Goal: Find specific page/section: Find specific page/section

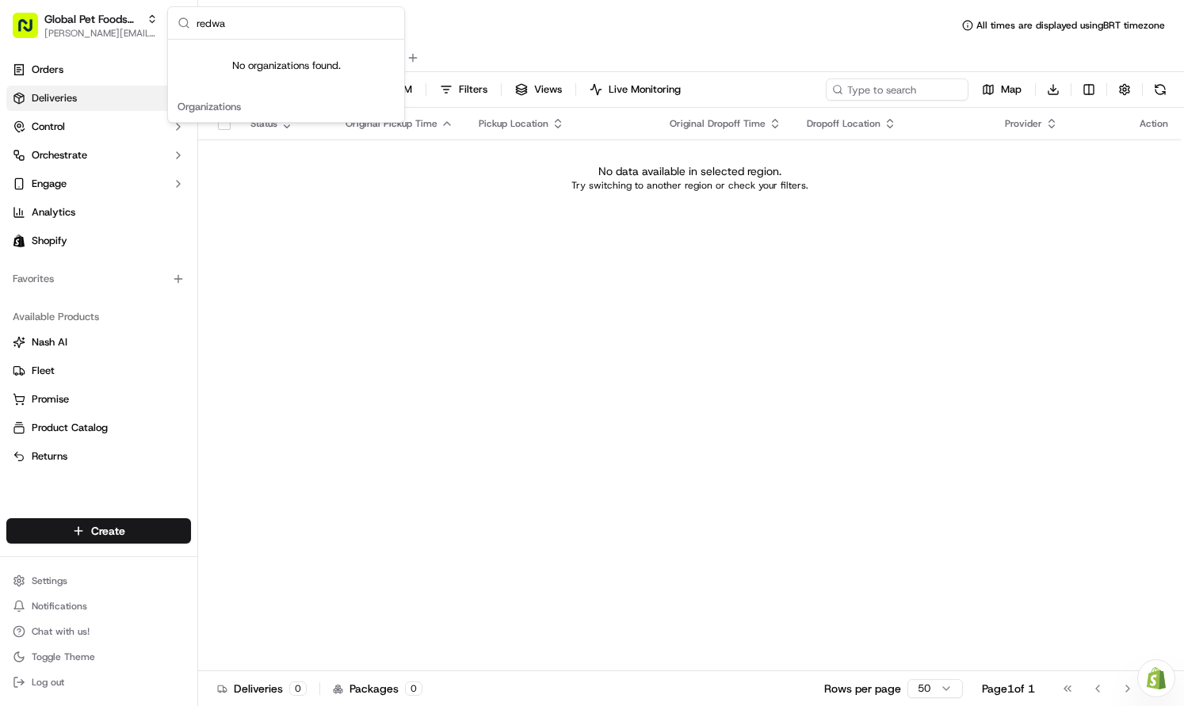
type input "redwag"
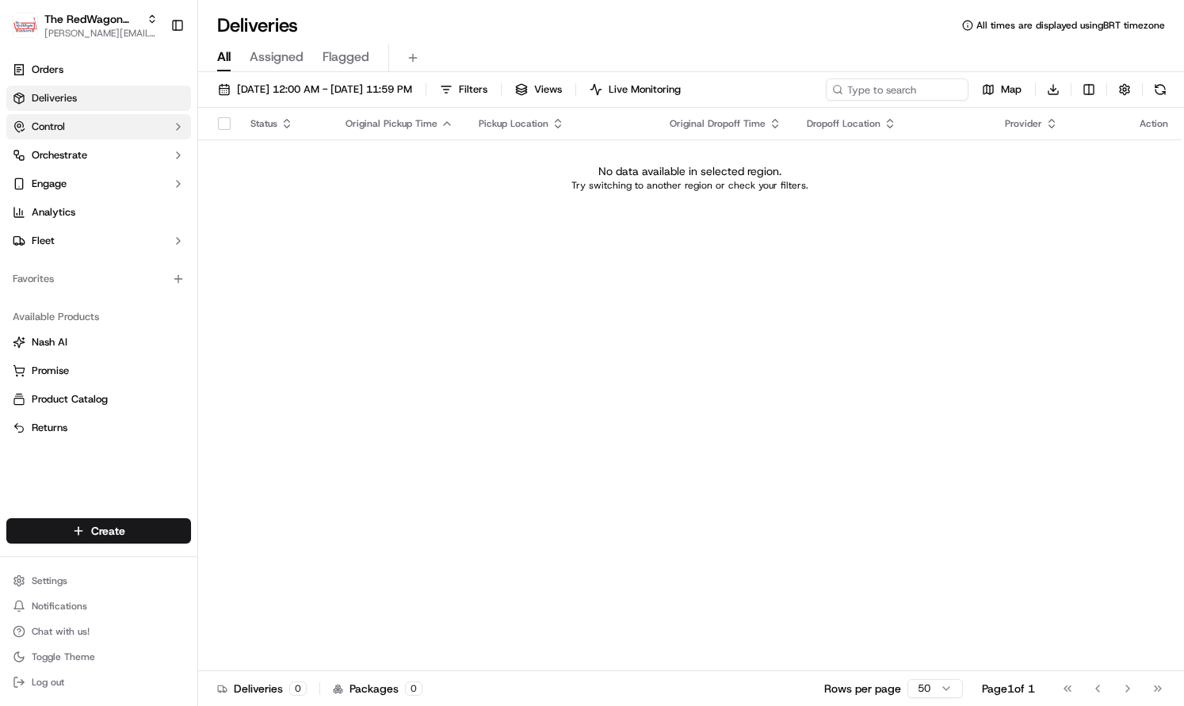
click at [145, 134] on button "Control" at bounding box center [98, 126] width 185 height 25
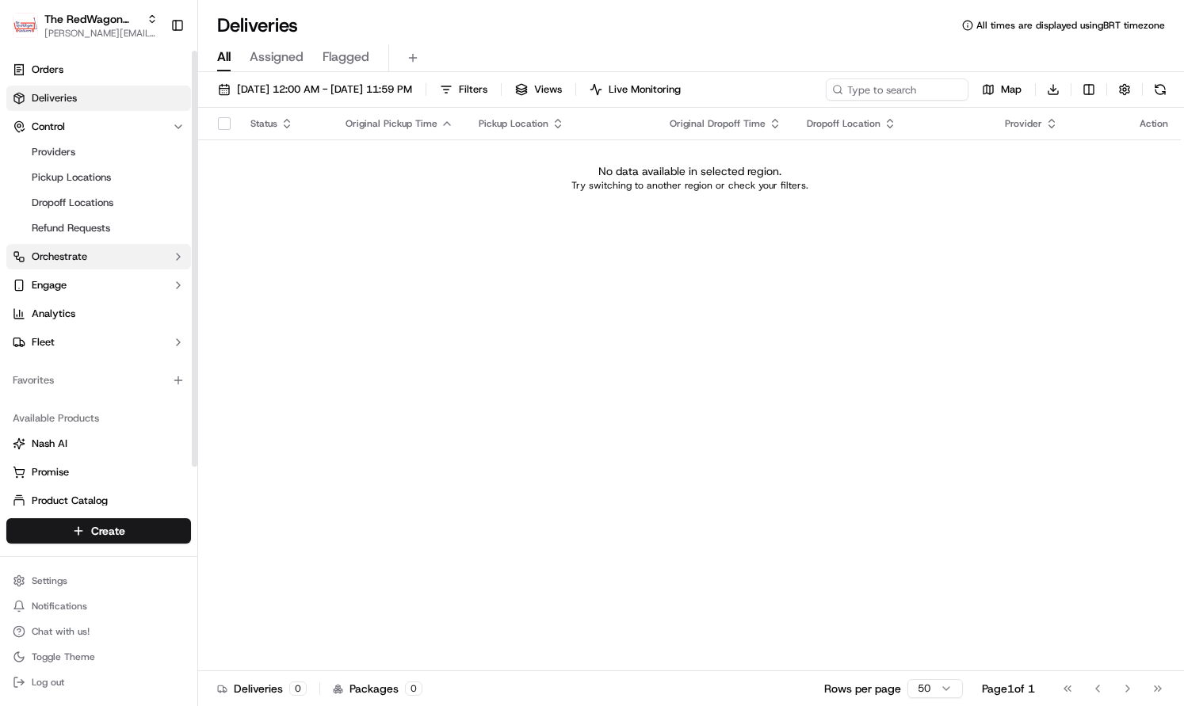
click at [97, 263] on button "Orchestrate" at bounding box center [98, 256] width 185 height 25
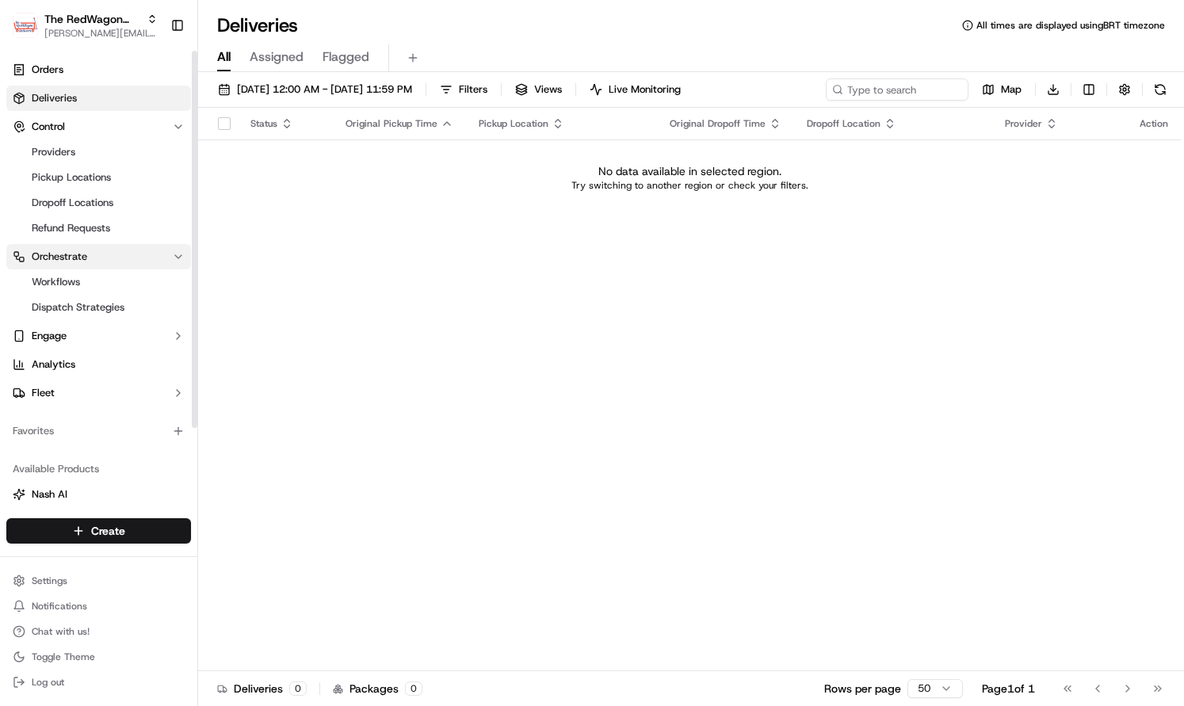
click at [97, 259] on button "Orchestrate" at bounding box center [98, 256] width 185 height 25
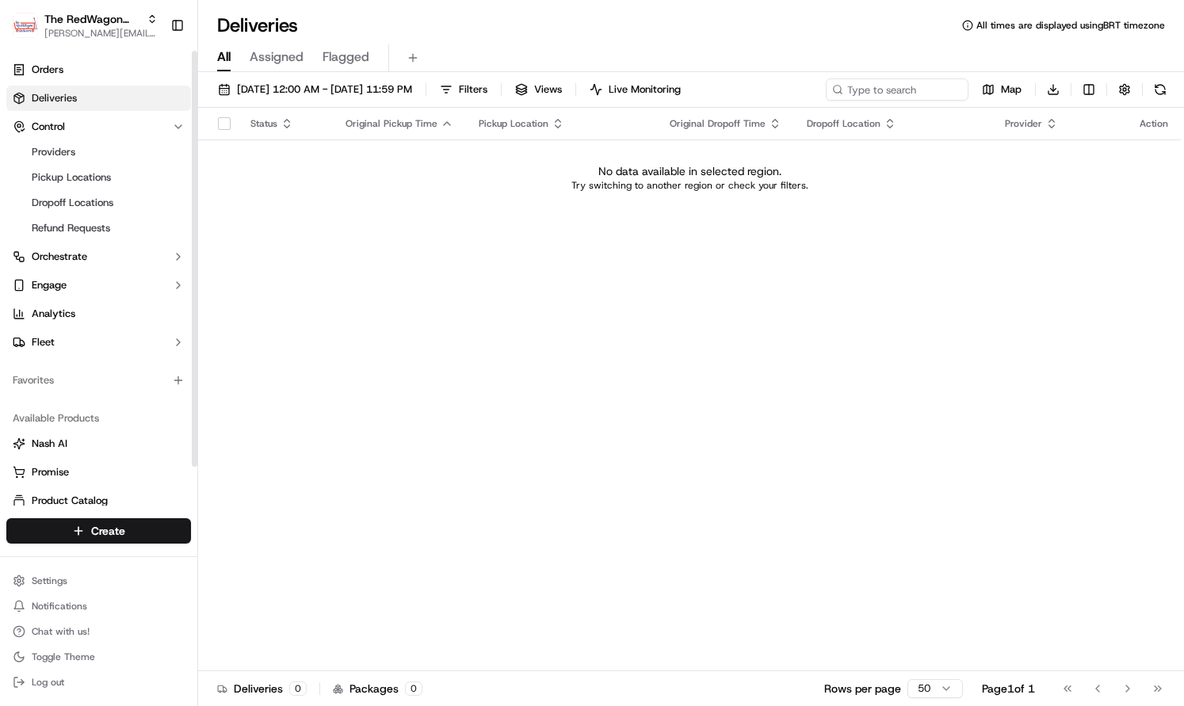
click at [90, 327] on ul "Orders Deliveries Control Providers Pickup Locations Dropoff Locations Refund R…" at bounding box center [98, 206] width 185 height 298
click at [85, 349] on button "Fleet" at bounding box center [98, 342] width 185 height 25
click at [90, 359] on link "Drivers" at bounding box center [98, 368] width 147 height 22
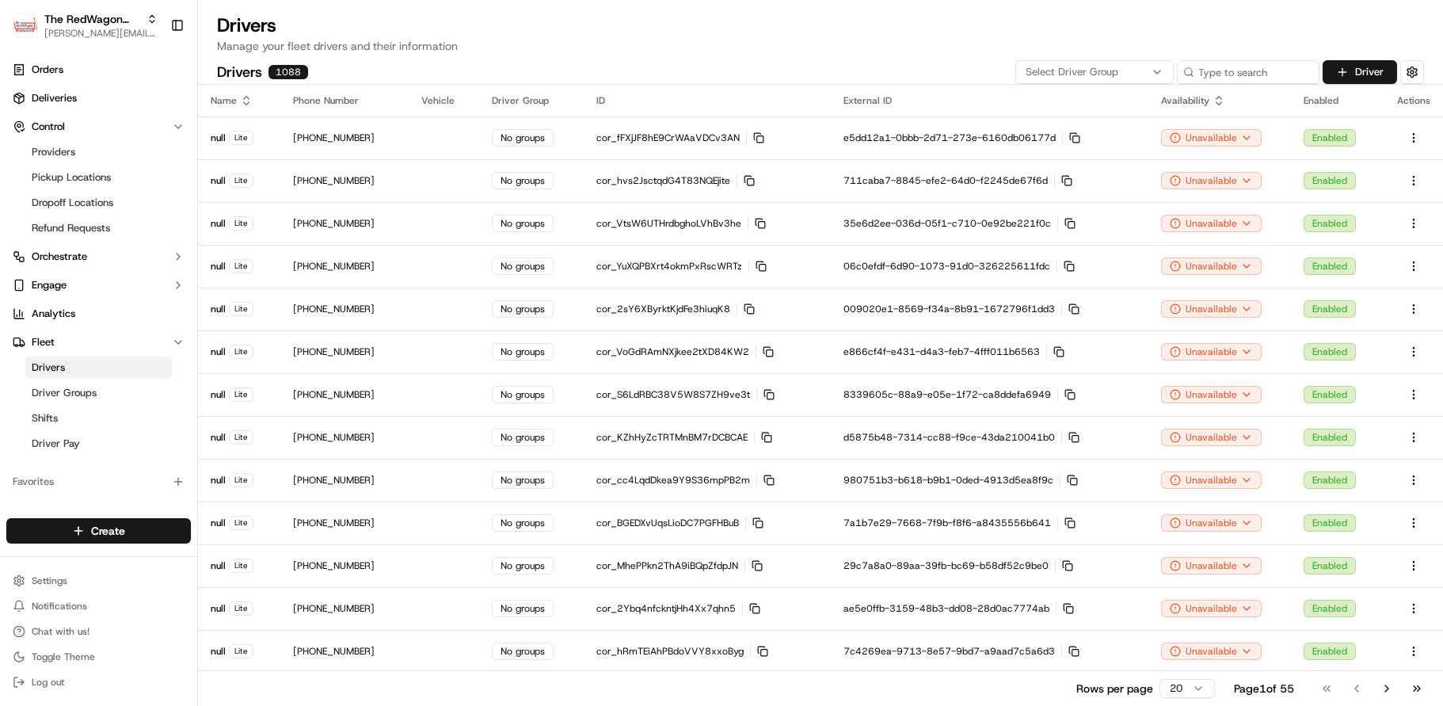
scroll to position [302, 0]
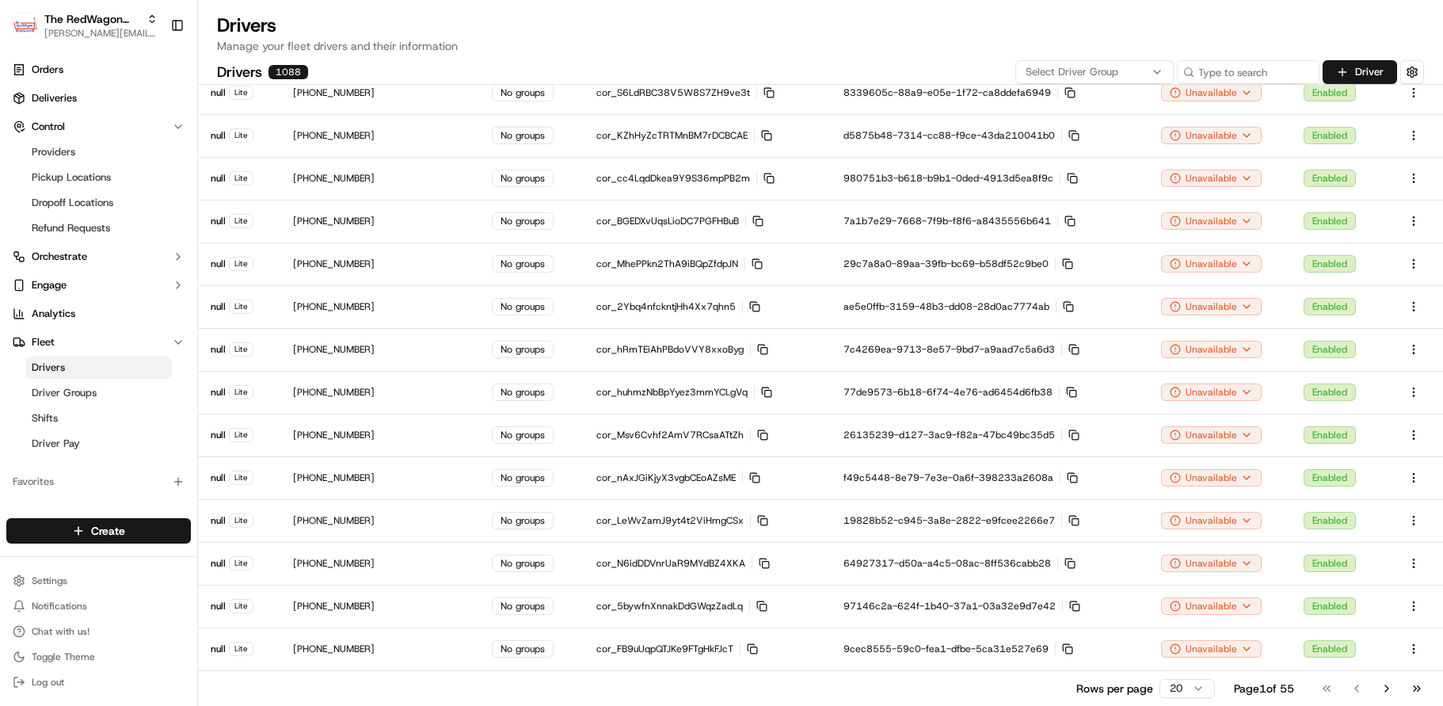
click at [1179, 681] on body "The RedWagon Delivers [PERSON_NAME][EMAIL_ADDRESS][DOMAIN_NAME] Toggle Sidebar …" at bounding box center [721, 353] width 1443 height 706
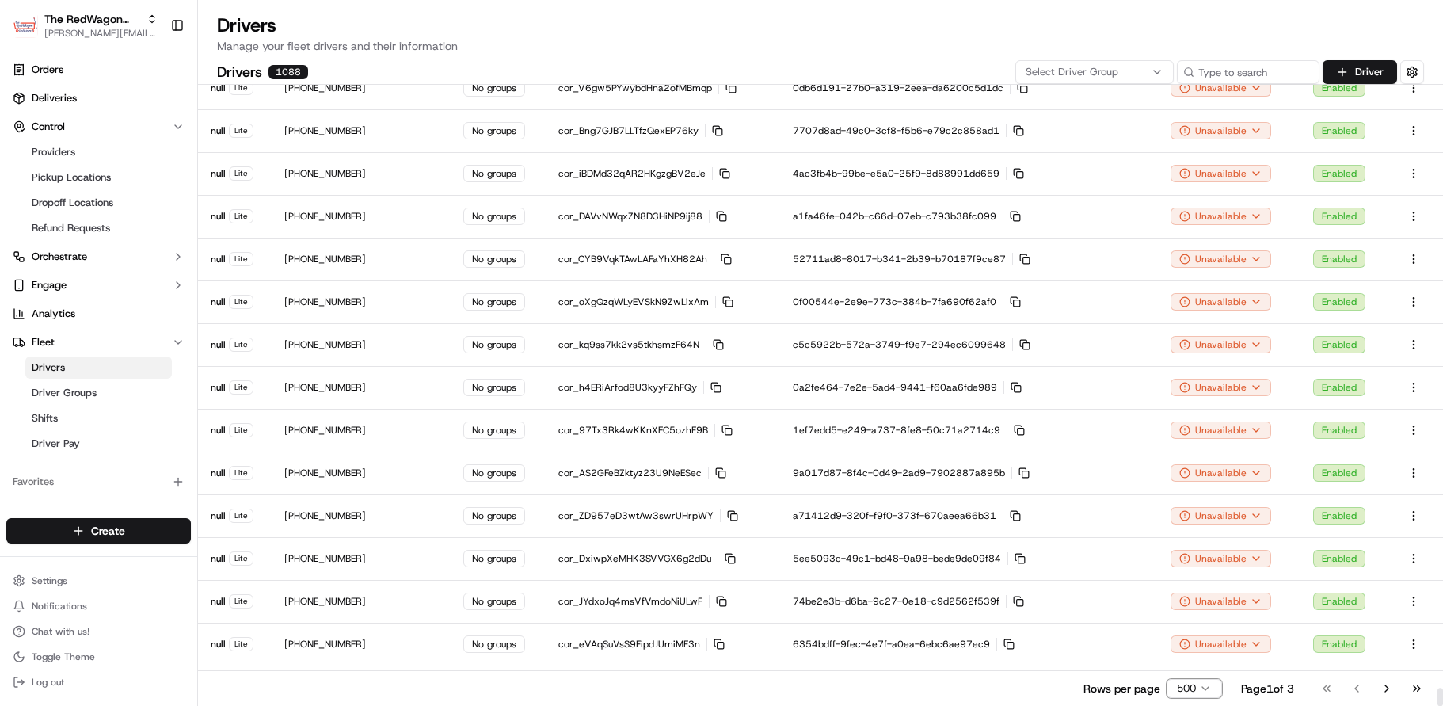
scroll to position [20837, 0]
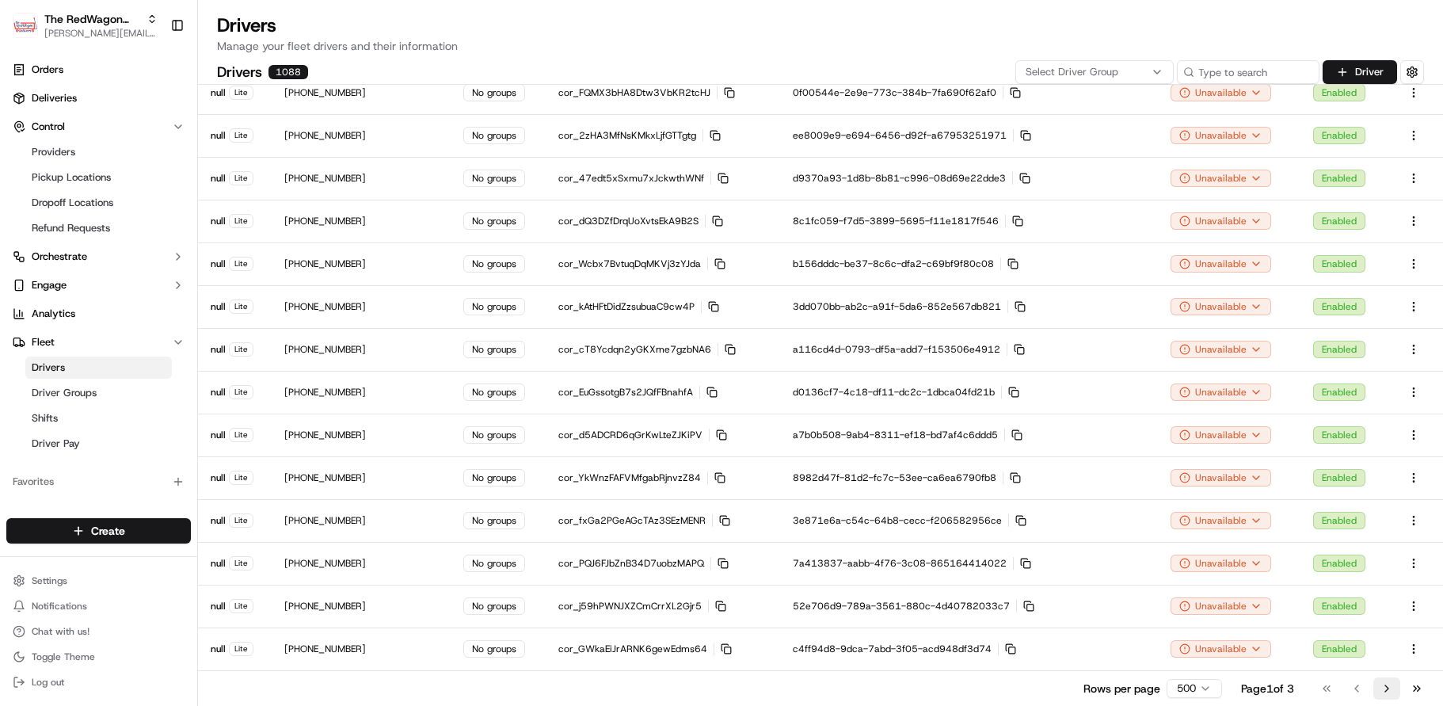
click at [1183, 681] on button "Go to next page" at bounding box center [1387, 688] width 27 height 22
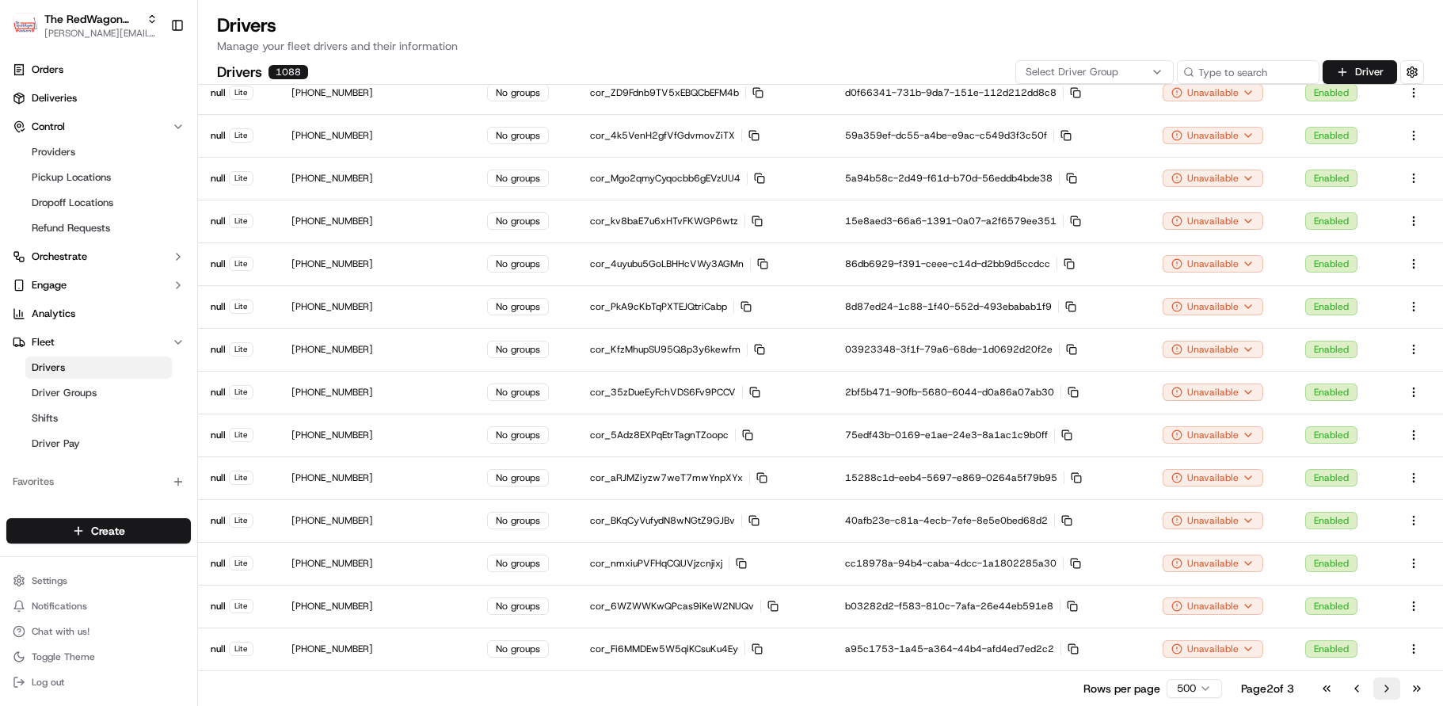
click at [1183, 681] on button "Go to next page" at bounding box center [1387, 688] width 27 height 22
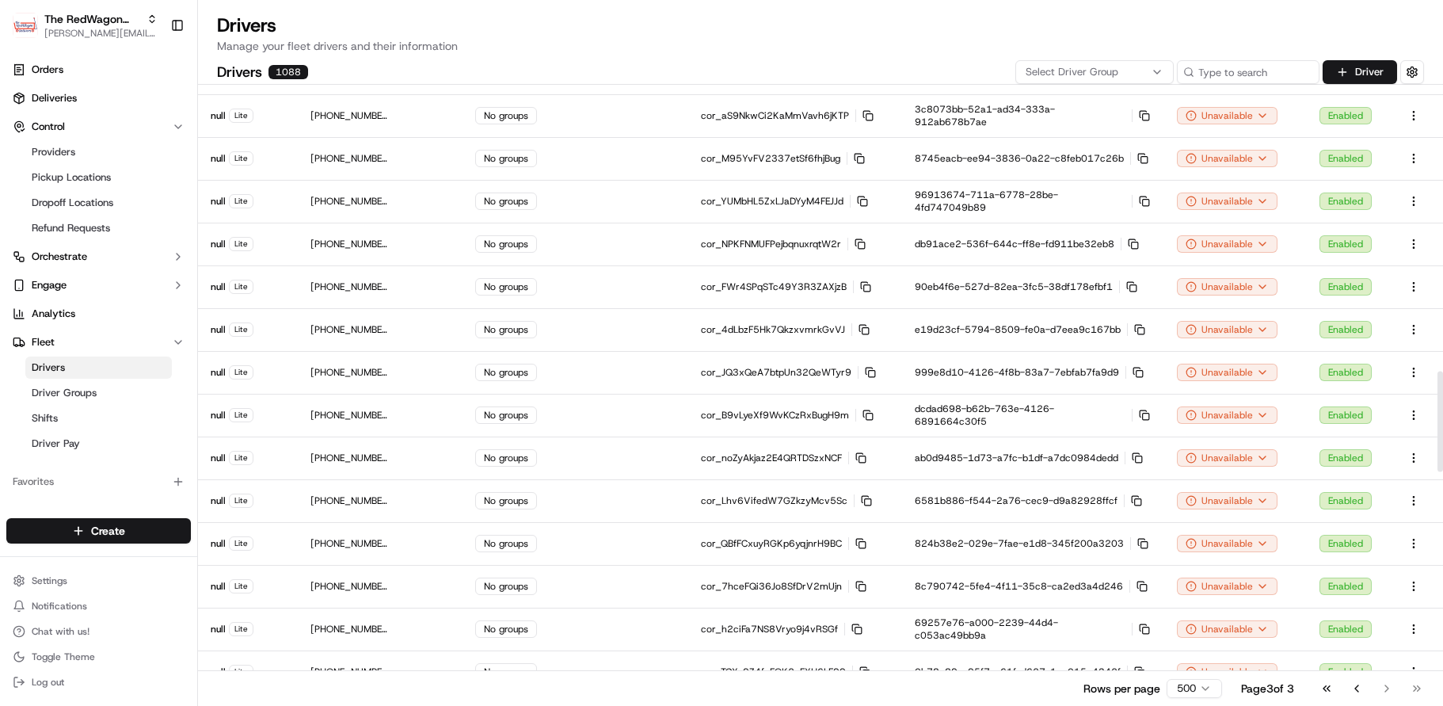
scroll to position [0, 0]
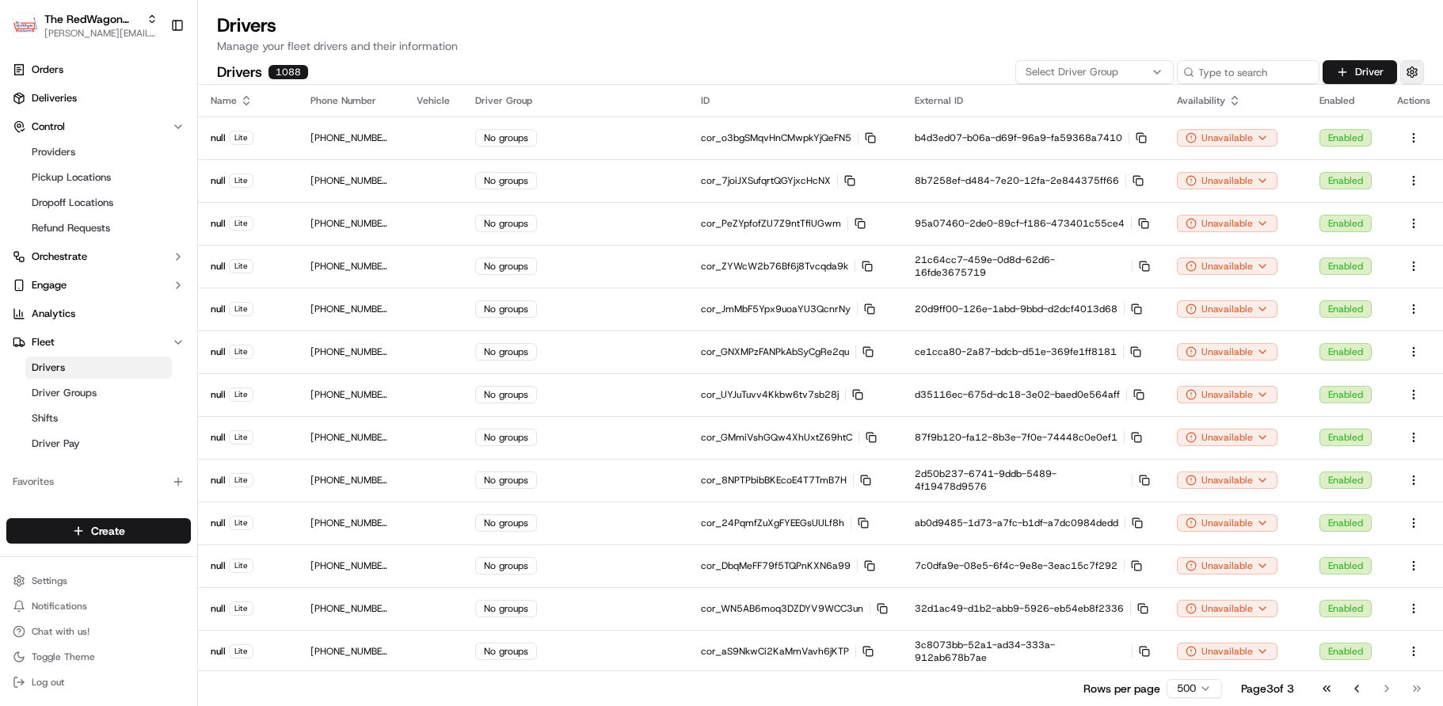
click at [1183, 68] on button "button" at bounding box center [1413, 72] width 24 height 24
click at [1183, 73] on button "button" at bounding box center [1413, 72] width 24 height 24
click at [563, 52] on p "Manage your fleet drivers and their information" at bounding box center [820, 46] width 1207 height 16
